Goal: Use online tool/utility: Utilize a website feature to perform a specific function

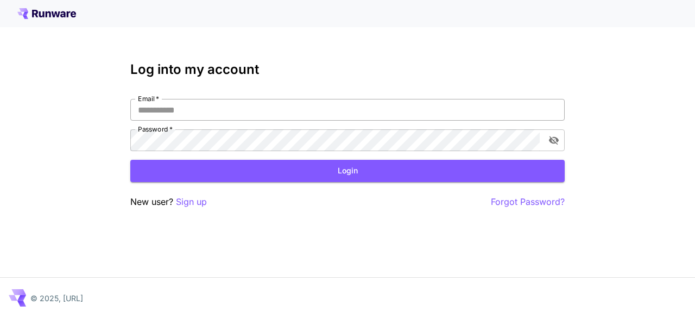
click at [223, 112] on input "Email   *" at bounding box center [347, 110] width 435 height 22
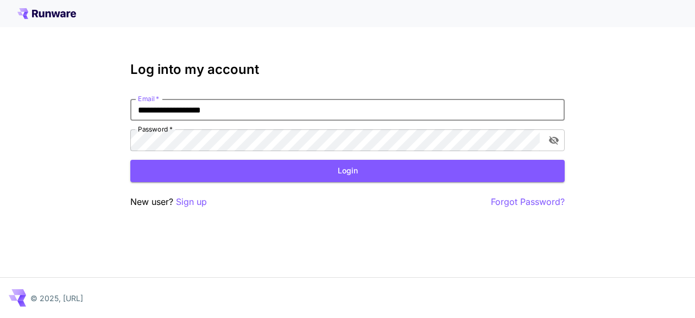
type input "**********"
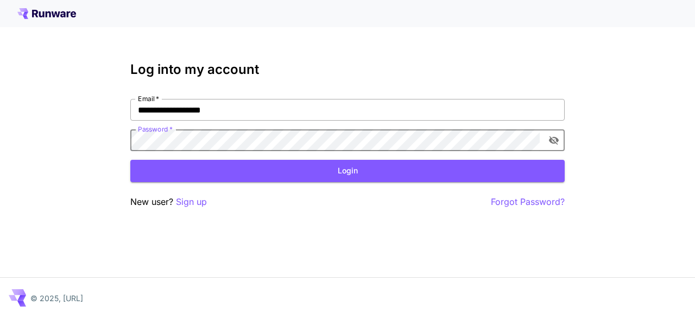
click button "Login" at bounding box center [347, 171] width 435 height 22
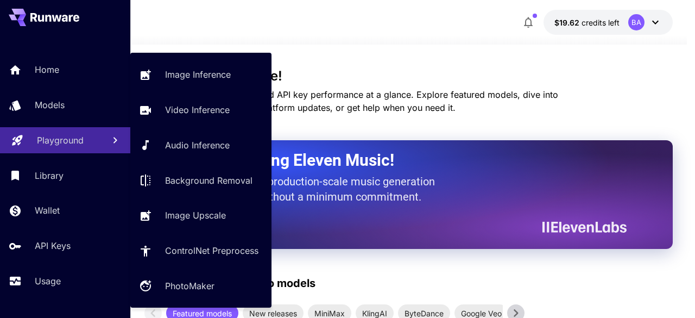
click at [59, 143] on p "Playground" at bounding box center [60, 140] width 47 height 13
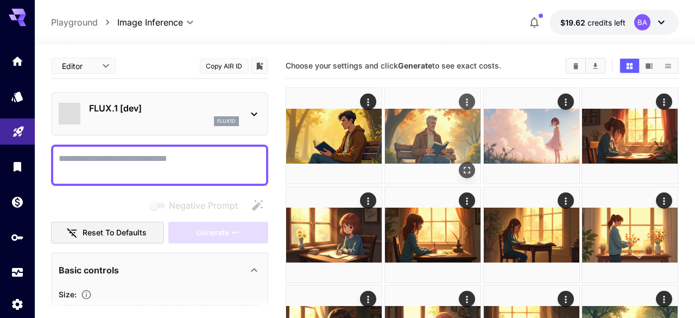
type input "**********"
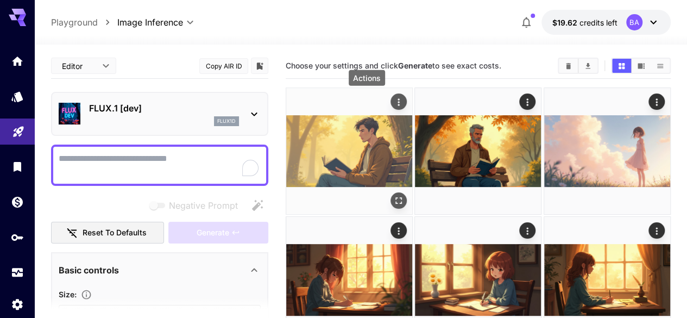
click at [393, 103] on icon "Actions" at bounding box center [398, 102] width 11 height 11
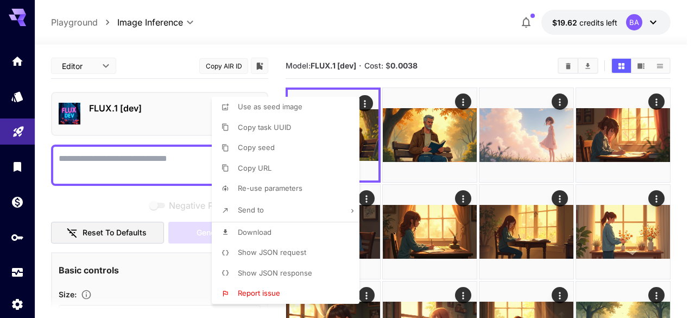
click at [454, 32] on div at bounding box center [347, 159] width 695 height 318
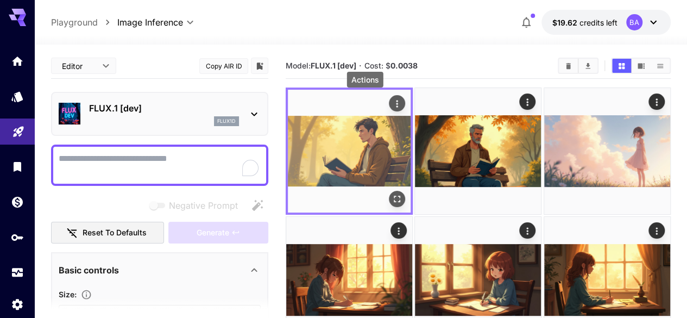
click at [392, 98] on icon "Actions" at bounding box center [397, 103] width 11 height 11
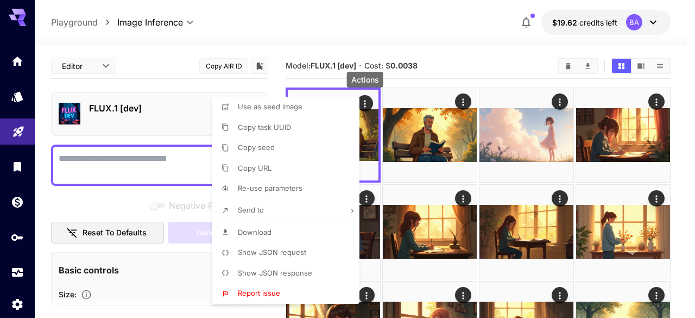
click at [284, 237] on li "Download" at bounding box center [289, 232] width 154 height 21
click at [497, 49] on div at bounding box center [347, 159] width 695 height 318
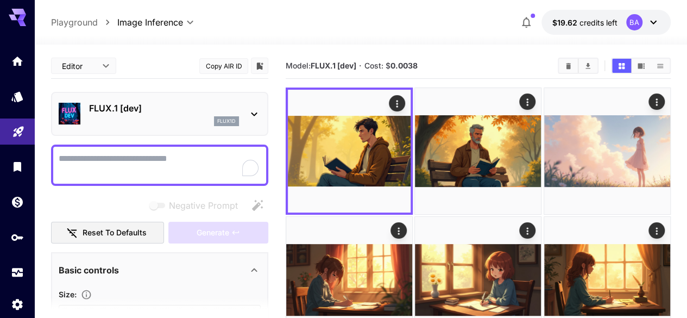
click at [136, 166] on textarea "Negative Prompt" at bounding box center [160, 165] width 202 height 26
click at [249, 119] on icon at bounding box center [254, 114] width 13 height 13
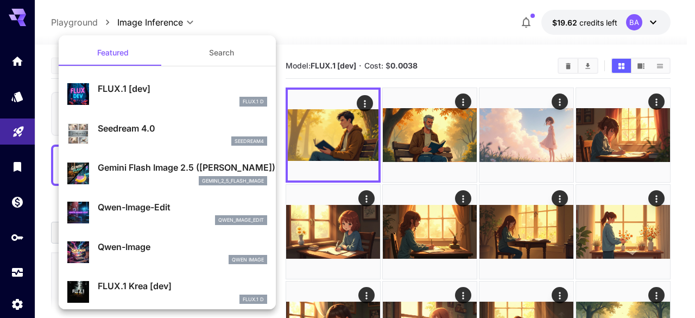
click at [354, 17] on div at bounding box center [347, 159] width 695 height 318
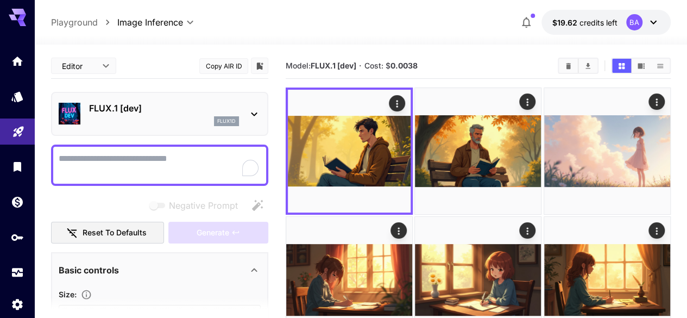
click at [170, 172] on textarea "Negative Prompt" at bounding box center [160, 165] width 202 height 26
paste textarea "**********"
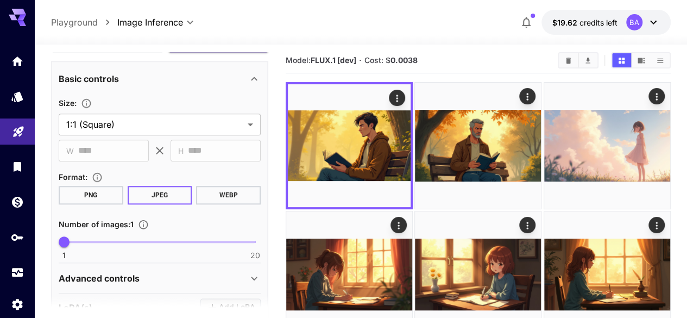
scroll to position [464, 0]
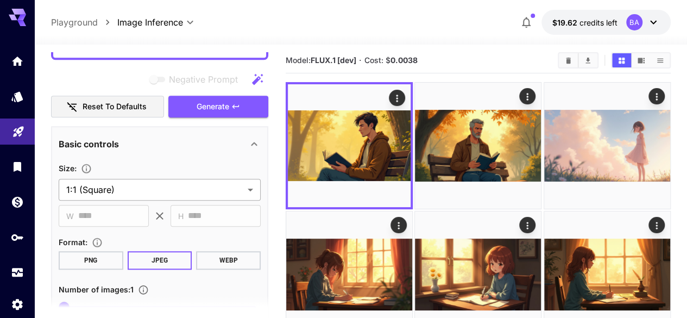
type textarea "**********"
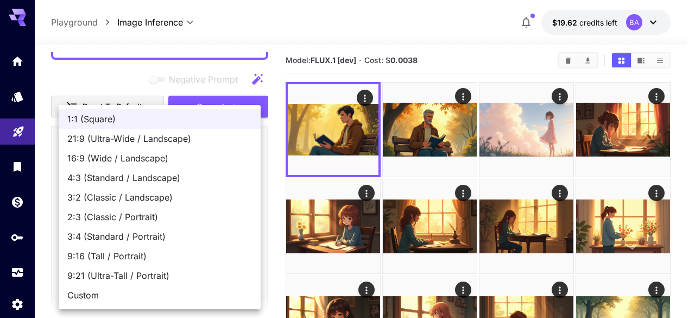
click at [123, 161] on span "16:9 (Wide / Landscape)" at bounding box center [159, 158] width 185 height 13
type input "**********"
type input "****"
type input "***"
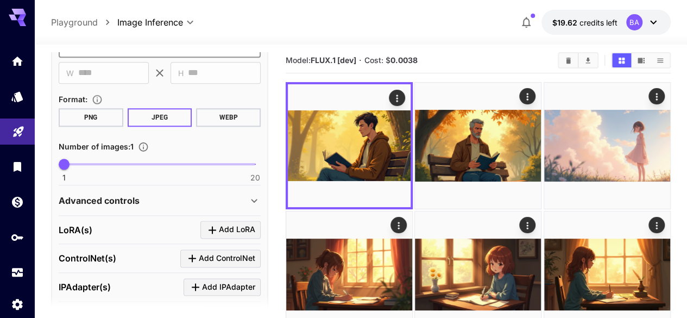
scroll to position [627, 0]
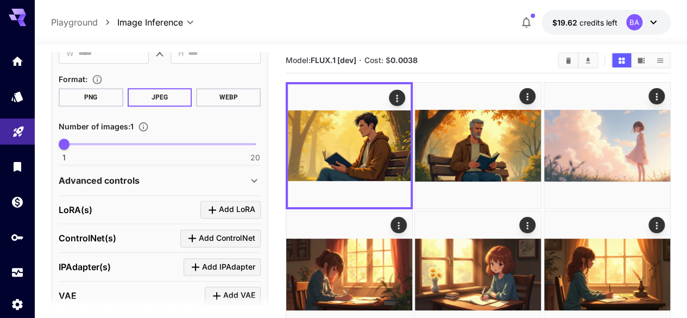
click at [102, 104] on button "PNG" at bounding box center [91, 97] width 65 height 18
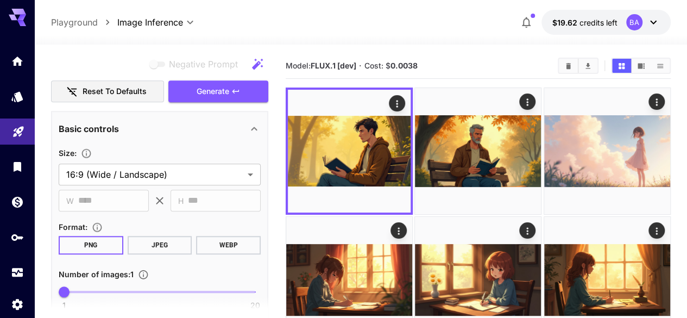
scroll to position [435, 0]
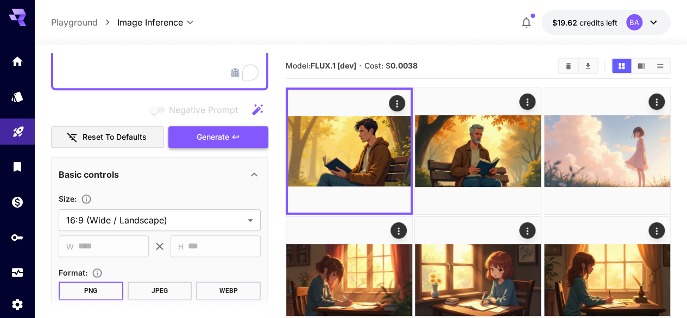
click at [234, 143] on button "Generate" at bounding box center [218, 137] width 100 height 22
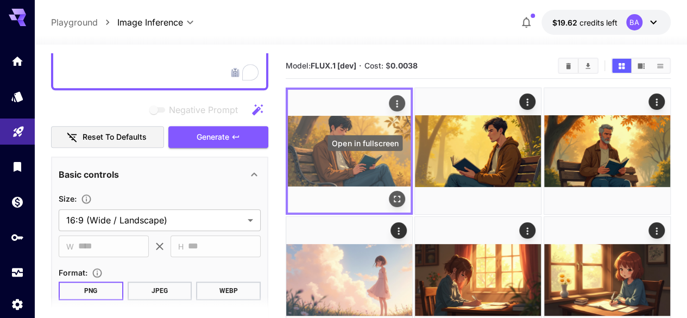
click at [392, 193] on icon "Open in fullscreen" at bounding box center [397, 198] width 11 height 11
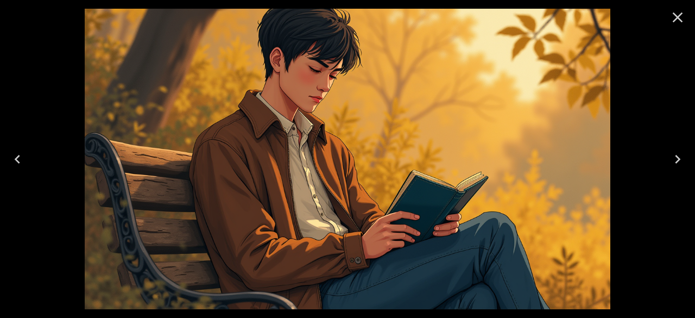
click at [679, 17] on icon "Close" at bounding box center [678, 17] width 10 height 10
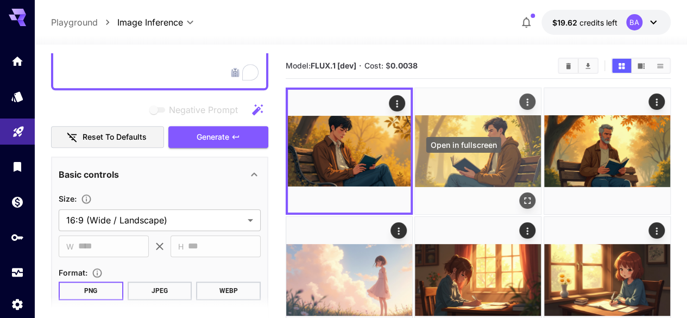
click at [523, 195] on icon "Open in fullscreen" at bounding box center [528, 200] width 11 height 11
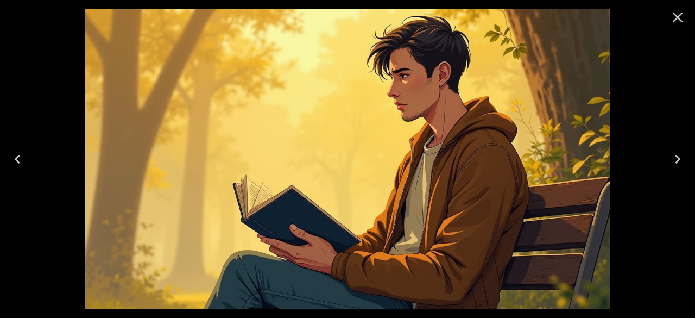
click at [681, 15] on icon "Close" at bounding box center [678, 17] width 10 height 10
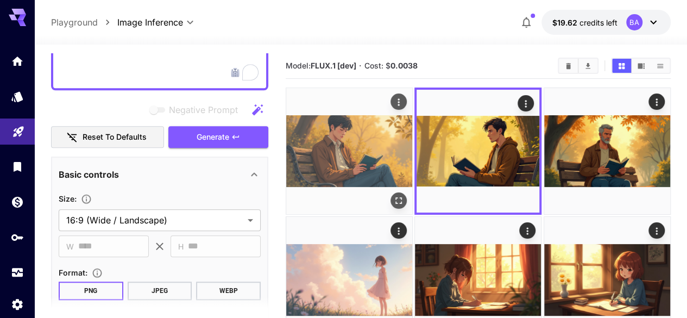
click at [356, 140] on img at bounding box center [349, 151] width 126 height 126
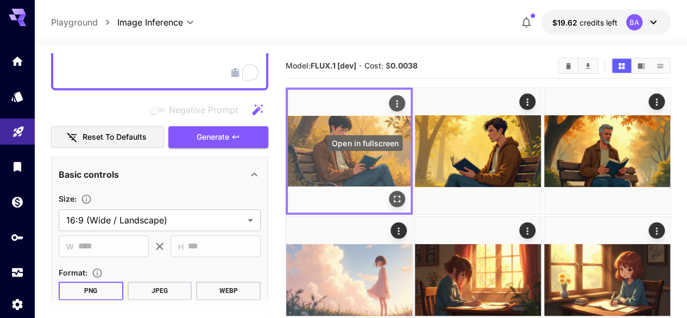
click at [389, 191] on button "Open in fullscreen" at bounding box center [397, 199] width 16 height 16
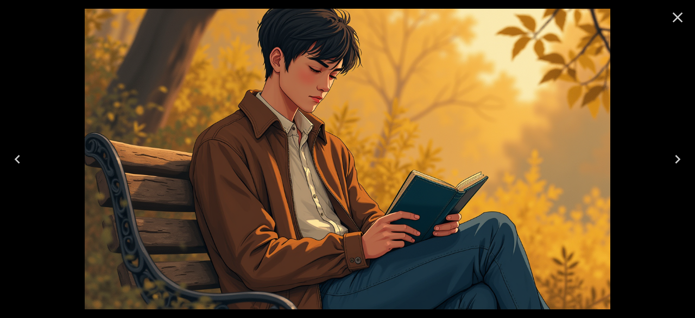
click at [674, 159] on icon "Next" at bounding box center [677, 158] width 17 height 17
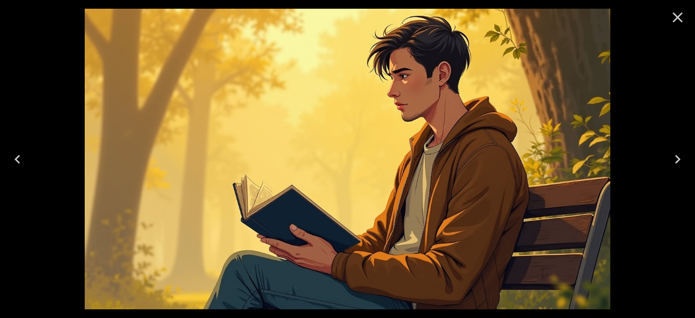
click at [24, 155] on icon "Previous" at bounding box center [17, 158] width 17 height 17
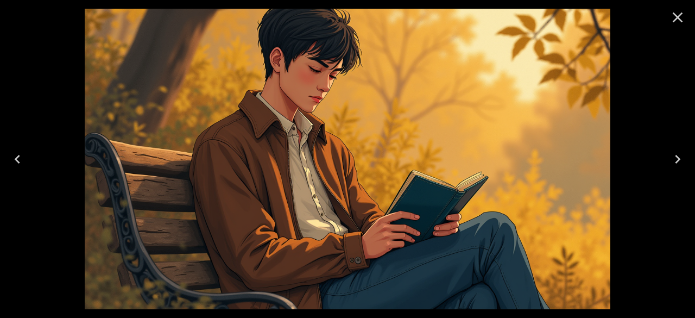
click at [673, 21] on icon "Close" at bounding box center [677, 17] width 17 height 17
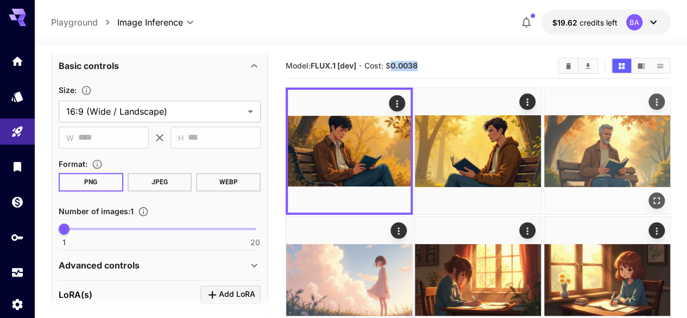
click at [654, 197] on icon "Open in fullscreen" at bounding box center [657, 200] width 7 height 7
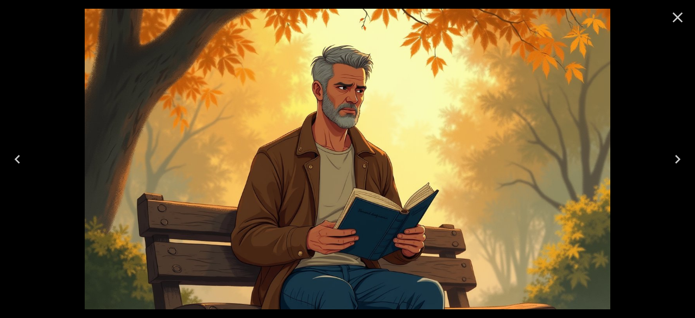
click at [679, 15] on icon "Close" at bounding box center [677, 17] width 17 height 17
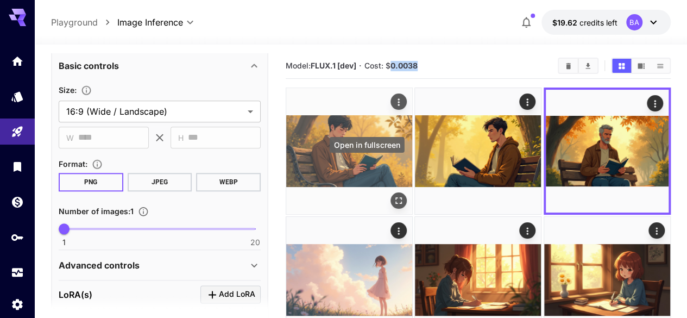
click at [393, 195] on icon "Open in fullscreen" at bounding box center [398, 200] width 11 height 11
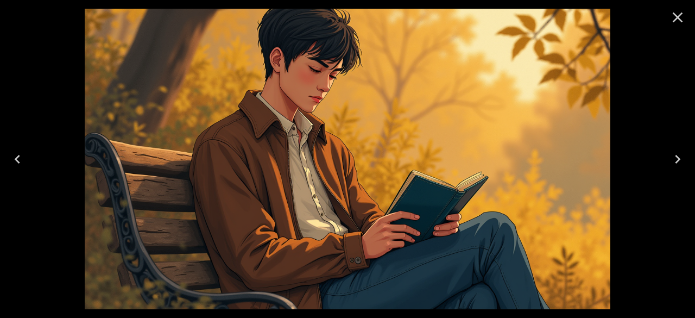
click at [676, 21] on icon "Close" at bounding box center [677, 17] width 17 height 17
